Goal: Task Accomplishment & Management: Use online tool/utility

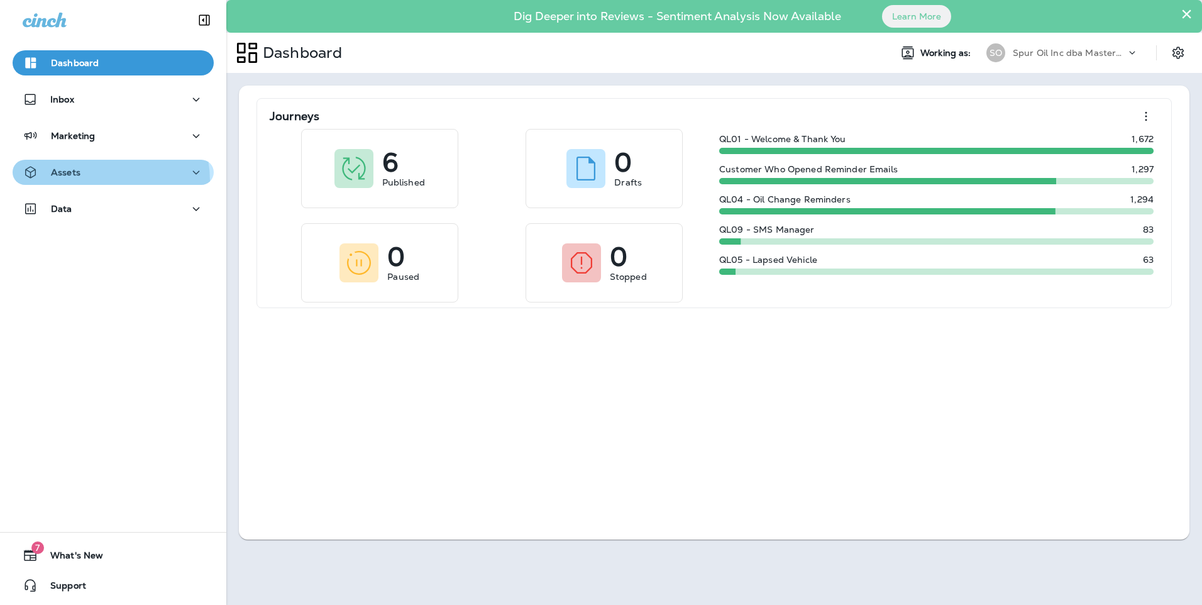
click at [87, 181] on button "Assets" at bounding box center [113, 172] width 201 height 25
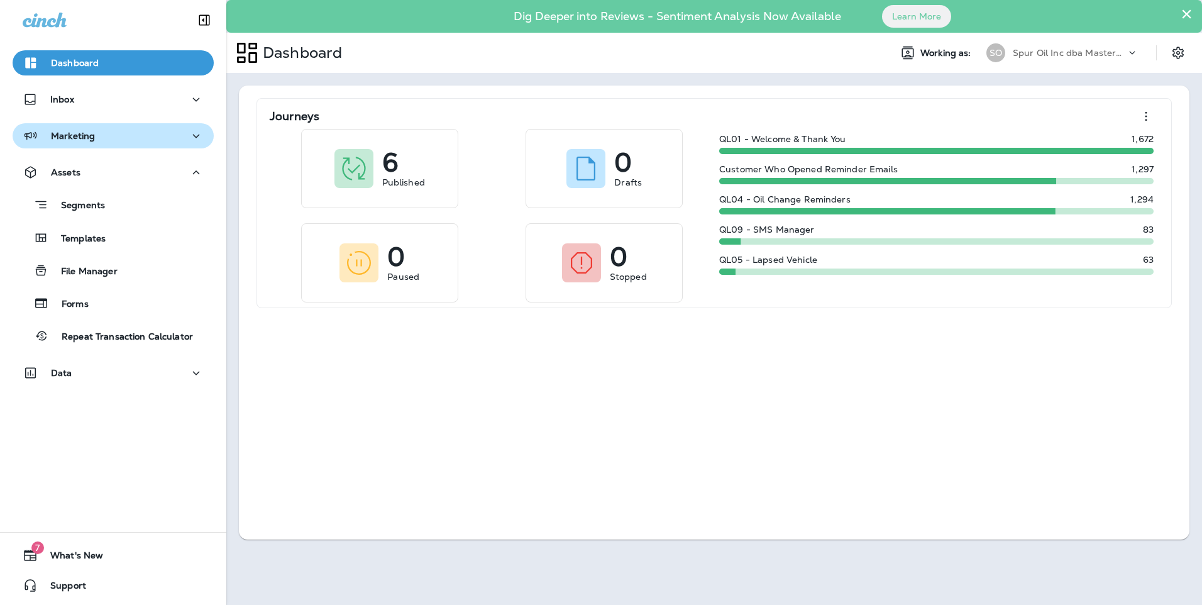
click at [111, 140] on div "Marketing" at bounding box center [113, 136] width 181 height 16
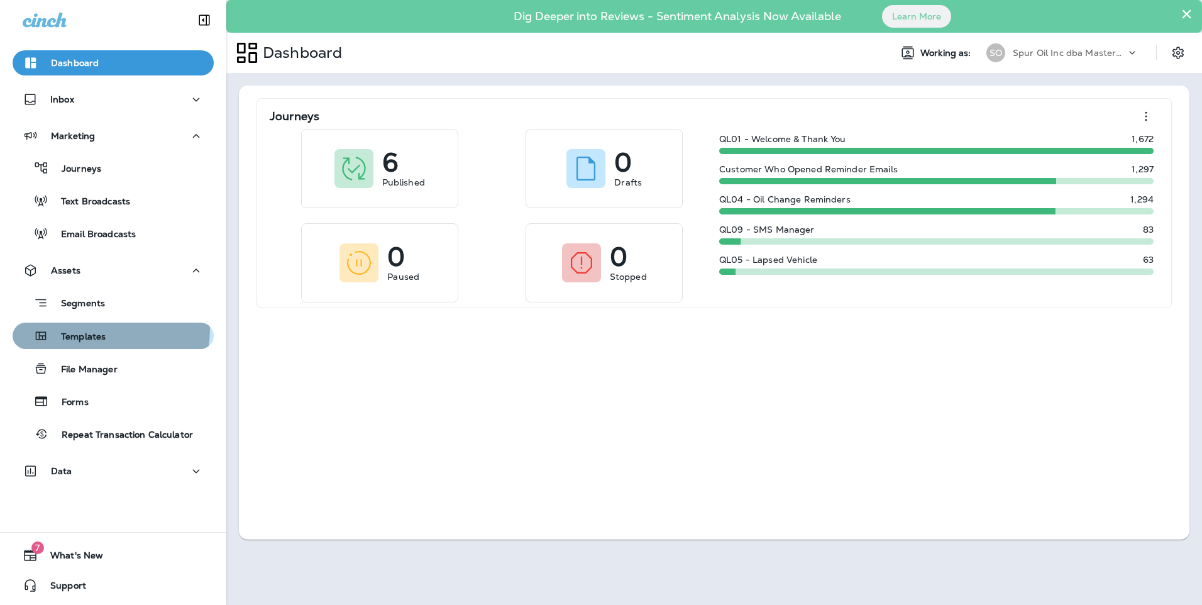
click at [84, 328] on div "Templates" at bounding box center [62, 335] width 88 height 19
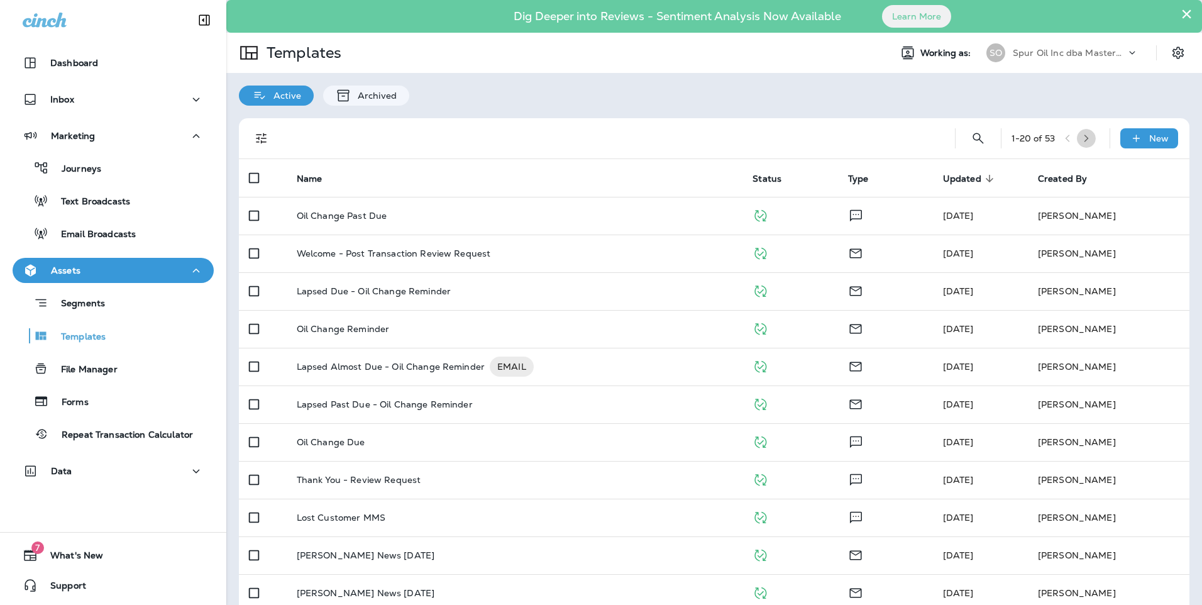
click at [1082, 142] on icon "button" at bounding box center [1086, 138] width 9 height 9
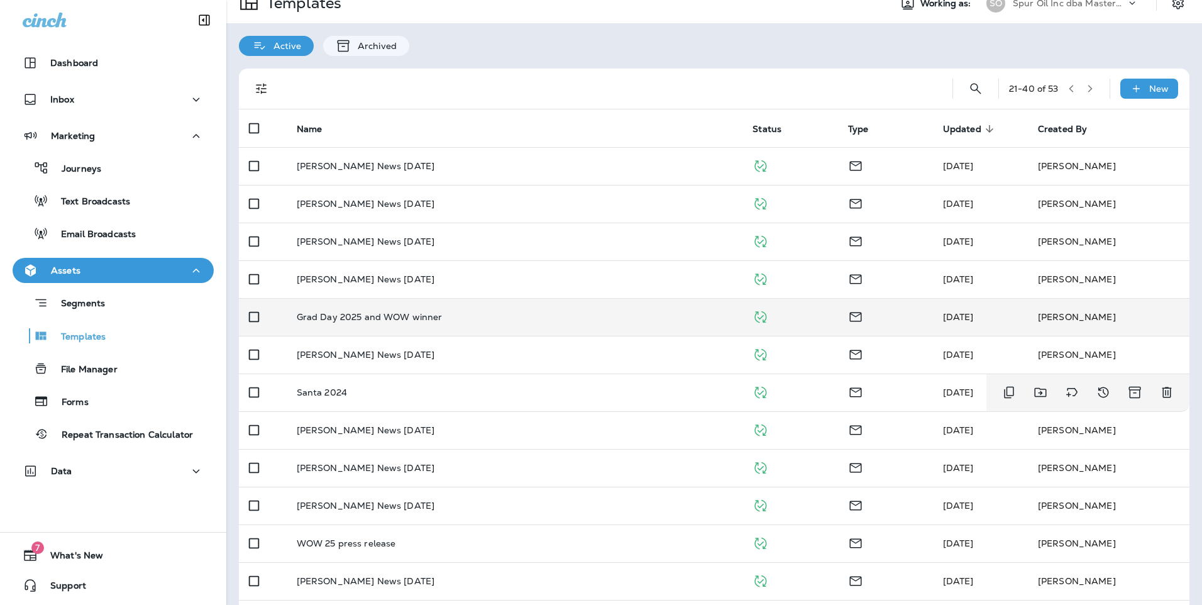
scroll to position [45, 0]
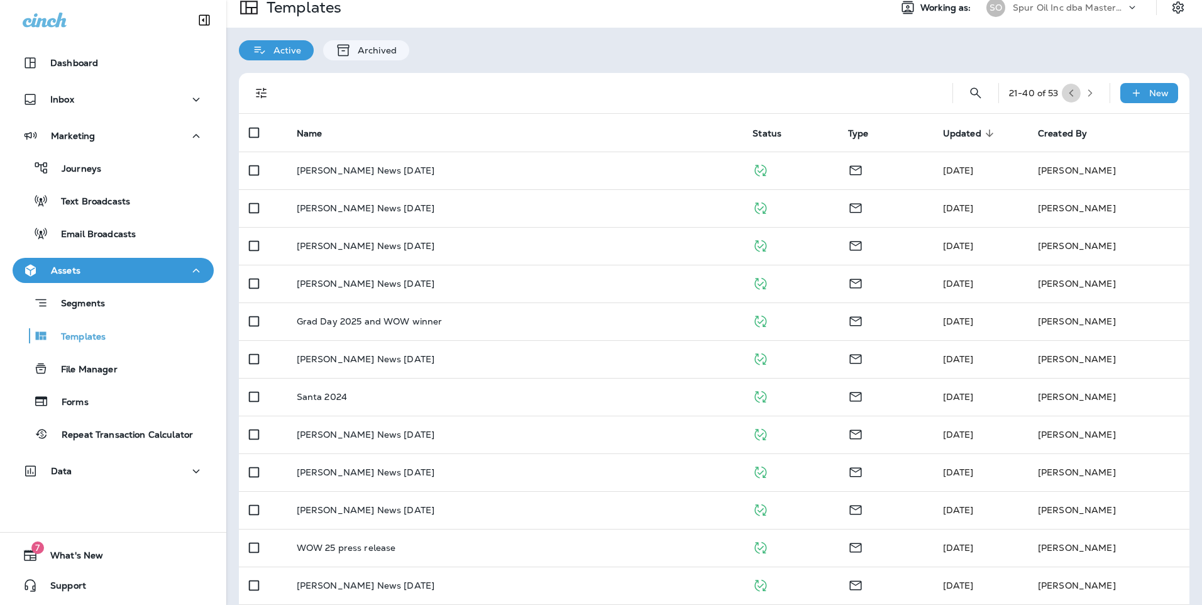
click at [1062, 99] on button "button" at bounding box center [1071, 93] width 19 height 19
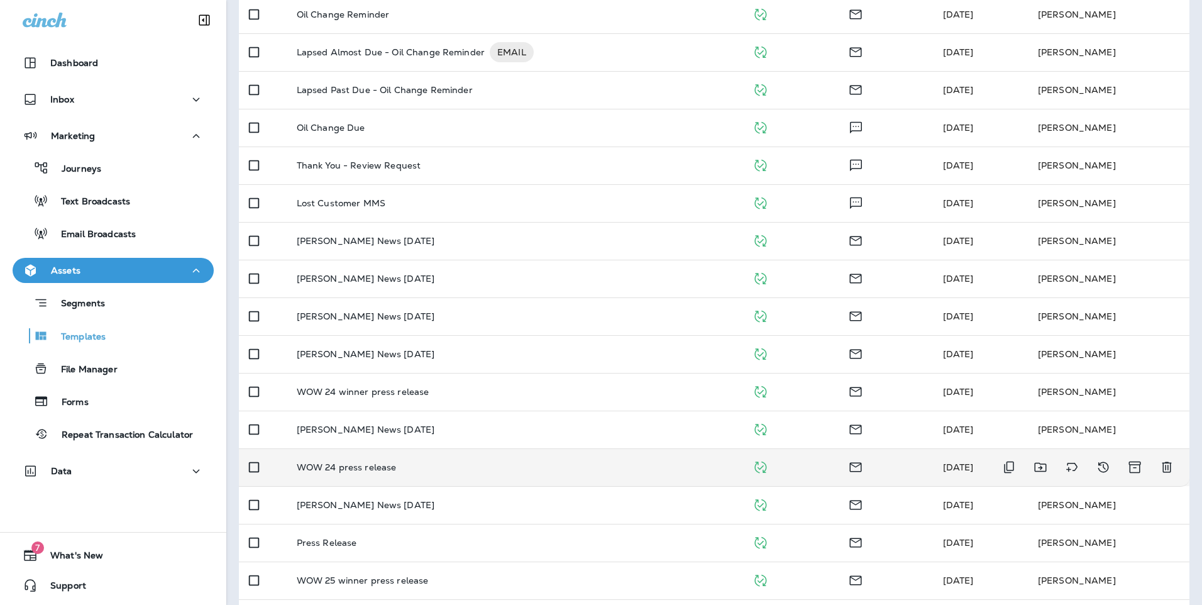
scroll to position [360, 0]
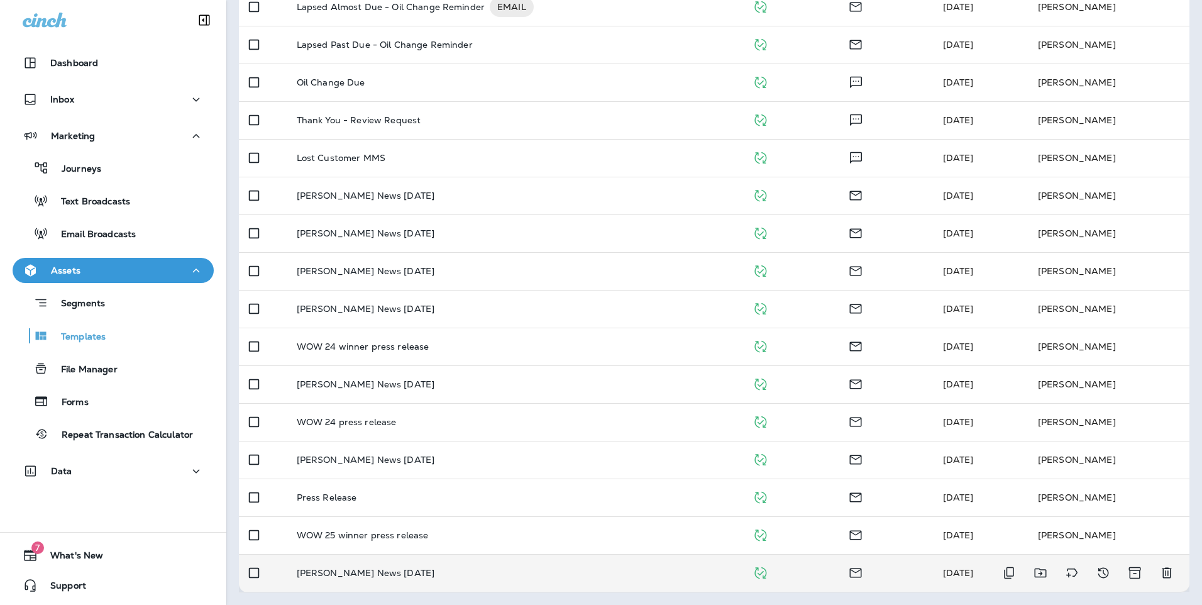
click at [372, 568] on p "[PERSON_NAME] News [DATE]" at bounding box center [366, 573] width 138 height 10
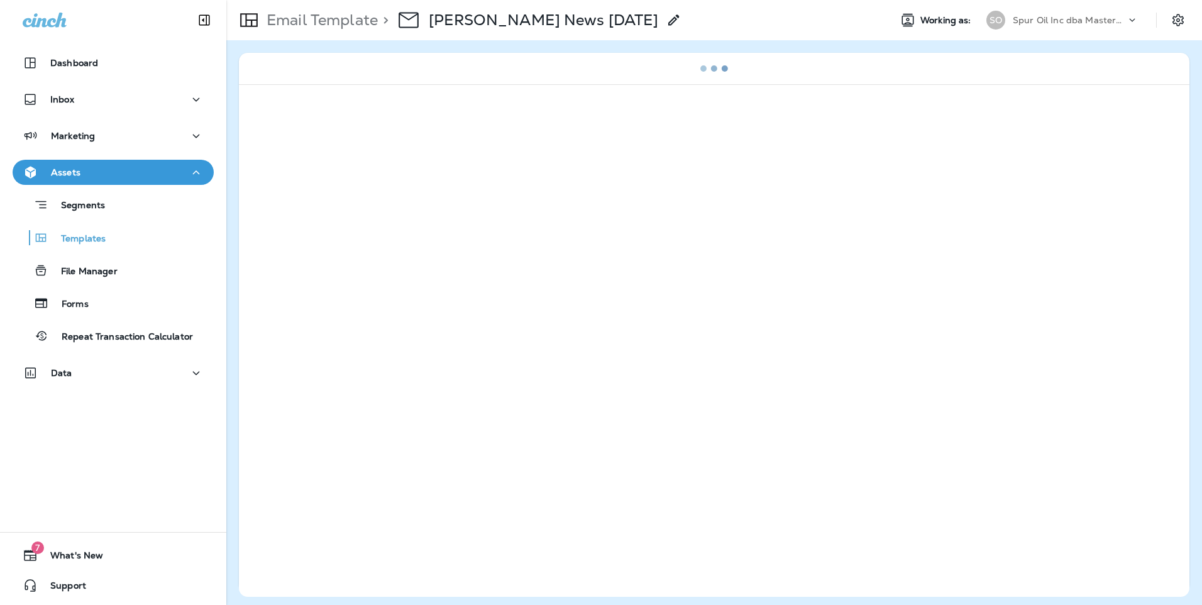
click at [106, 221] on div "Segments Templates File Manager Forms Repeat Transaction Calculator" at bounding box center [113, 267] width 201 height 164
click at [103, 233] on p "Templates" at bounding box center [76, 239] width 57 height 12
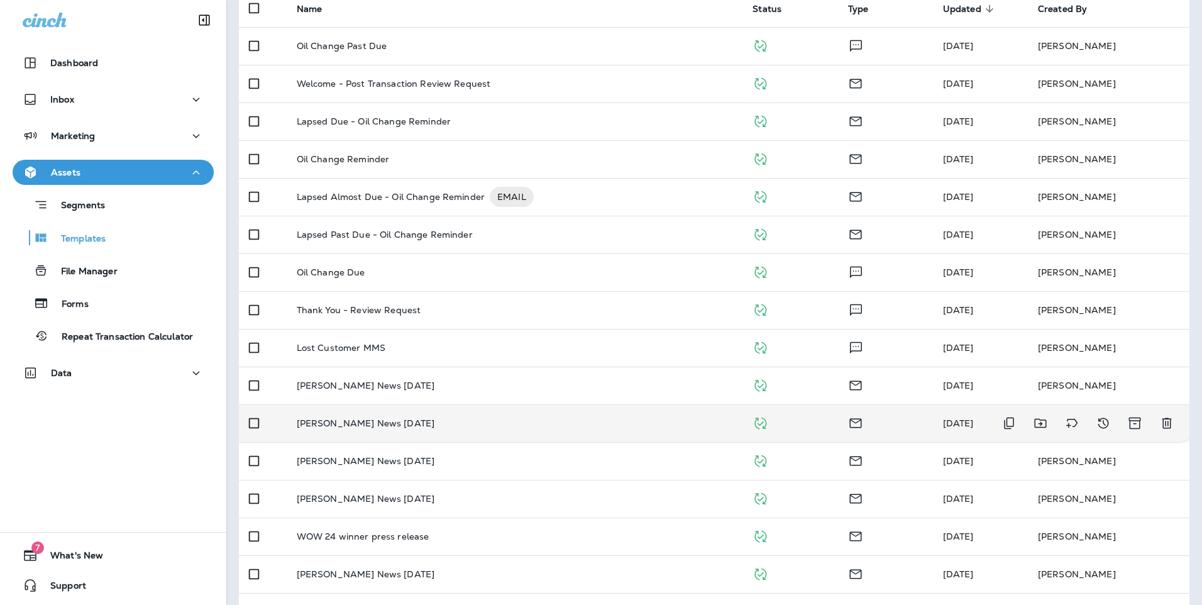
scroll to position [189, 0]
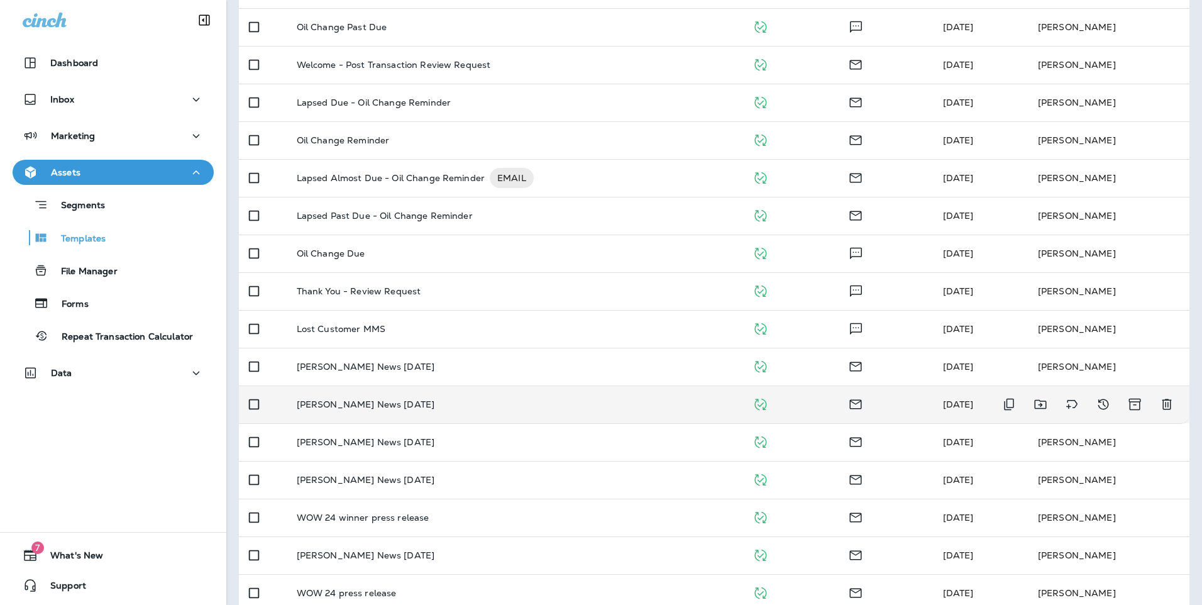
click at [485, 404] on div "[PERSON_NAME] News [DATE]" at bounding box center [515, 404] width 436 height 10
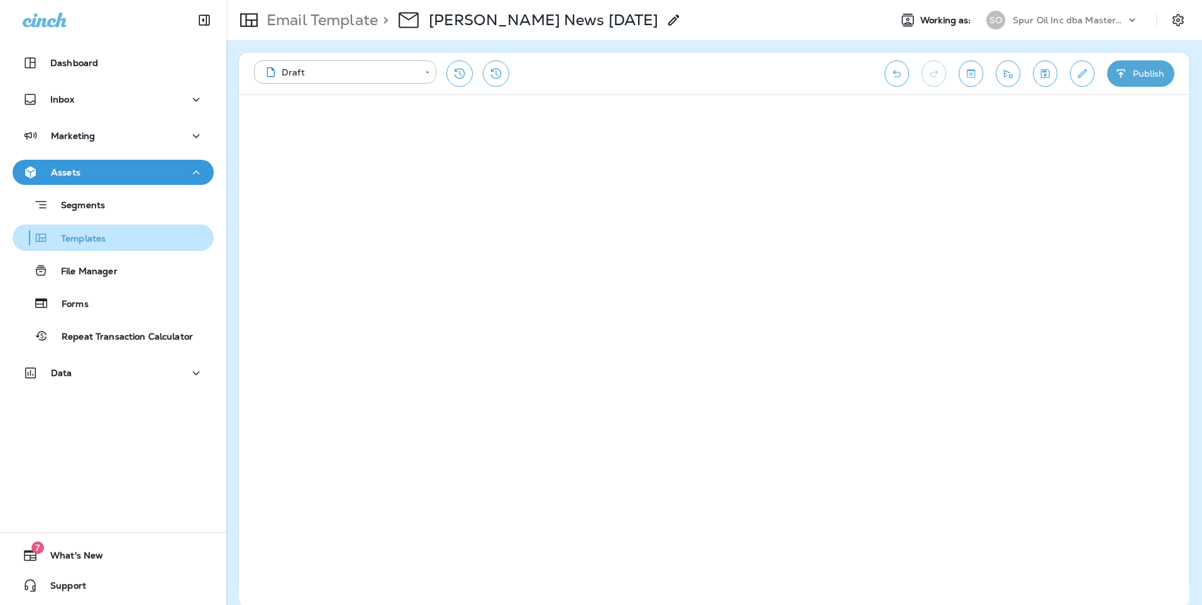
click at [133, 240] on div "Templates" at bounding box center [113, 237] width 191 height 19
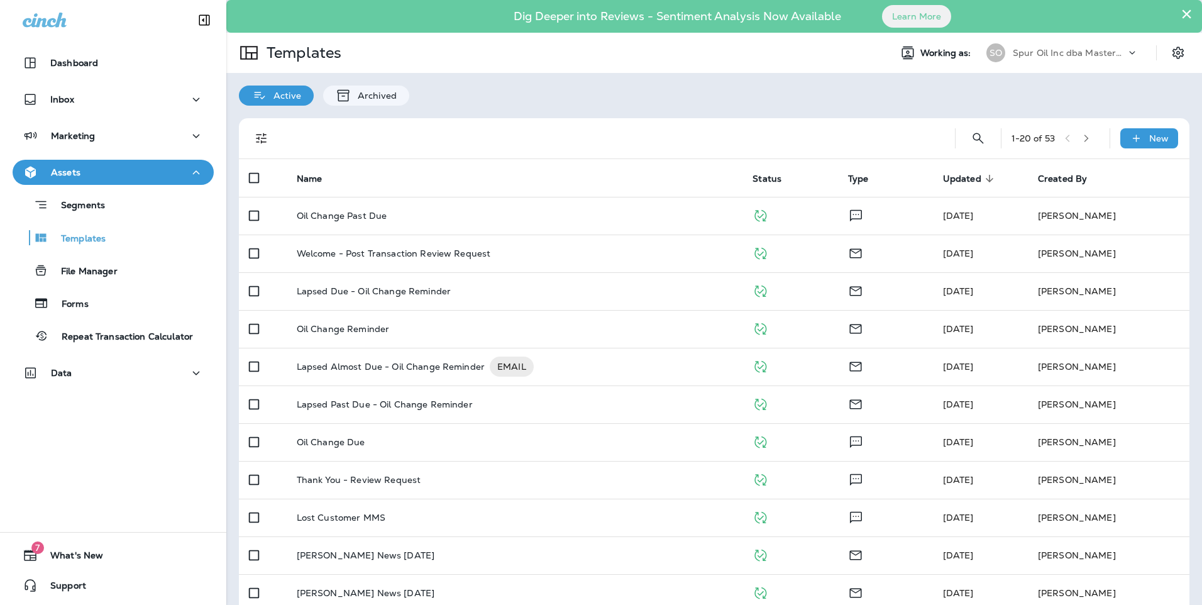
click at [1082, 140] on icon "button" at bounding box center [1086, 138] width 9 height 9
click at [1088, 136] on icon "button" at bounding box center [1090, 139] width 4 height 8
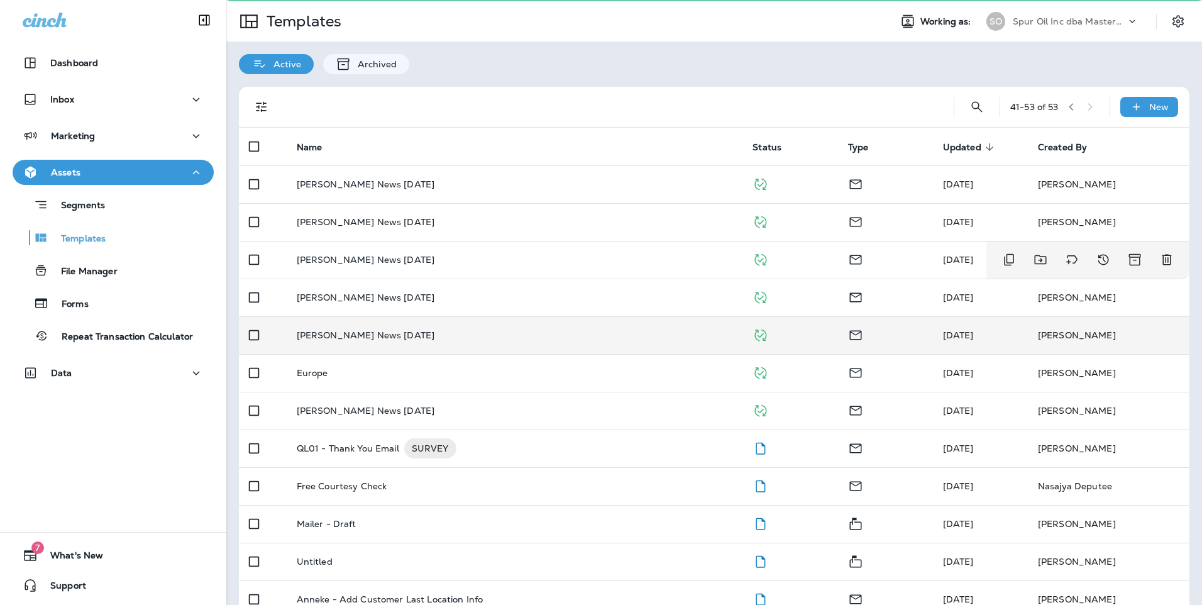
scroll to position [63, 0]
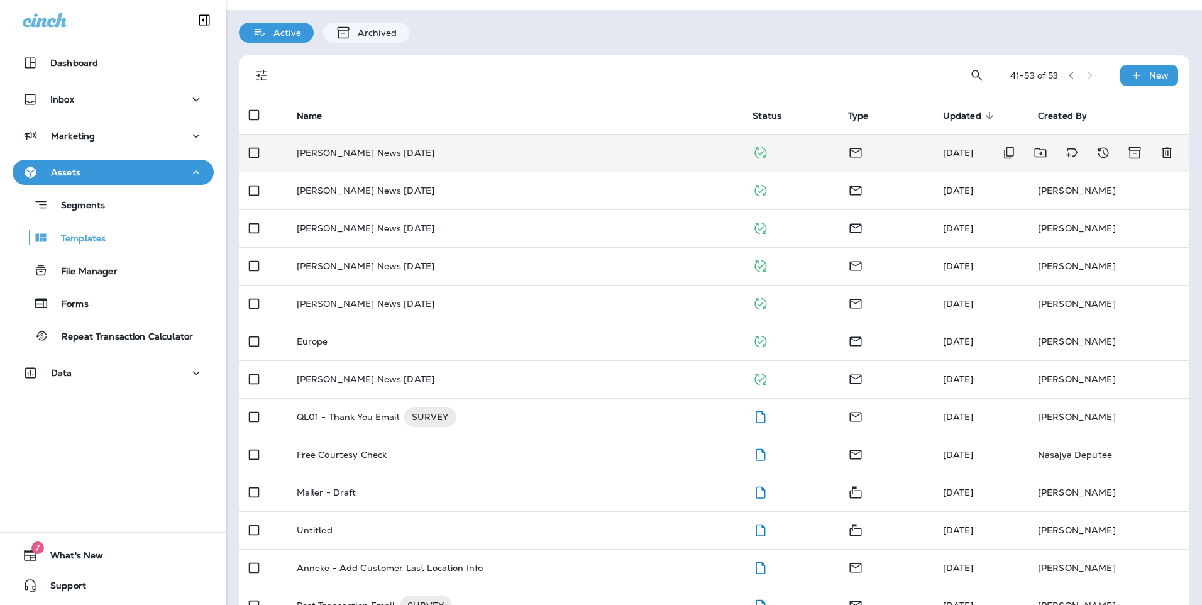
click at [377, 154] on p "Luber News Oct 2023" at bounding box center [366, 153] width 138 height 10
